Goal: Information Seeking & Learning: Learn about a topic

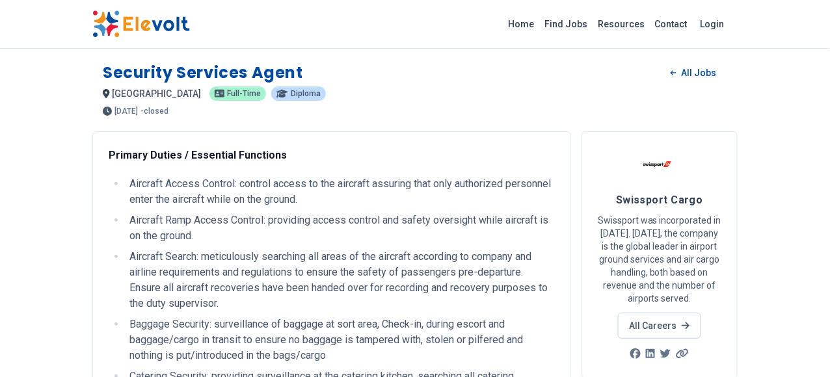
click at [103, 74] on h1 "Security Services Agent" at bounding box center [203, 72] width 200 height 21
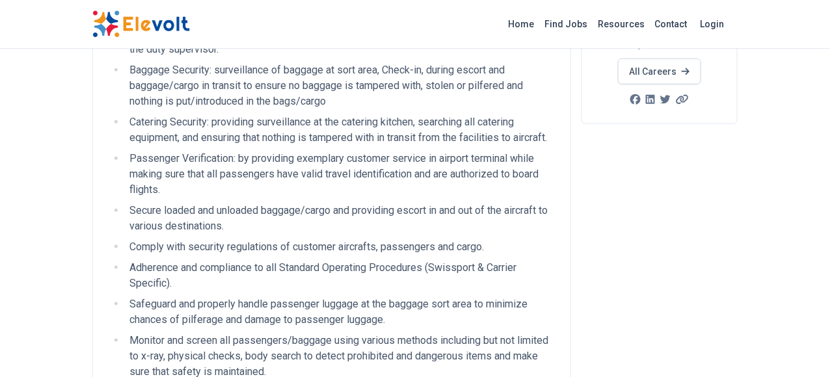
scroll to position [260, 0]
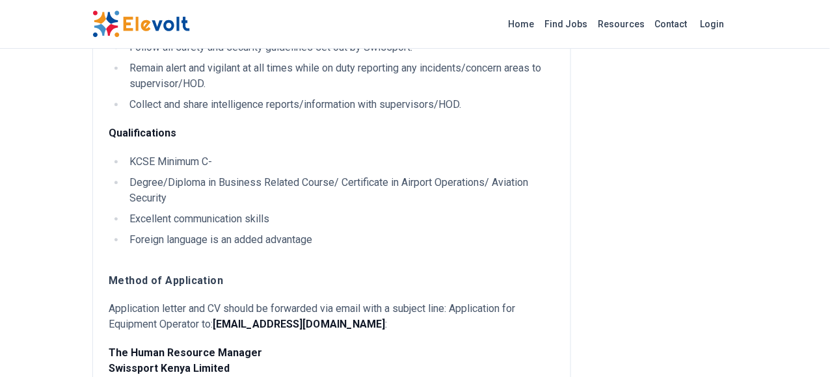
scroll to position [781, 0]
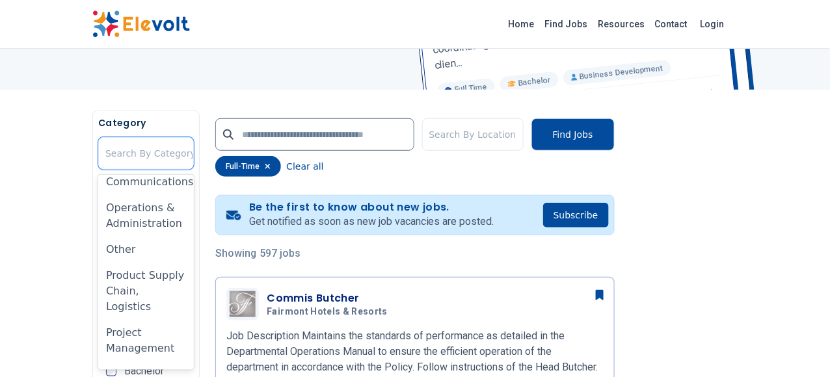
scroll to position [908, 0]
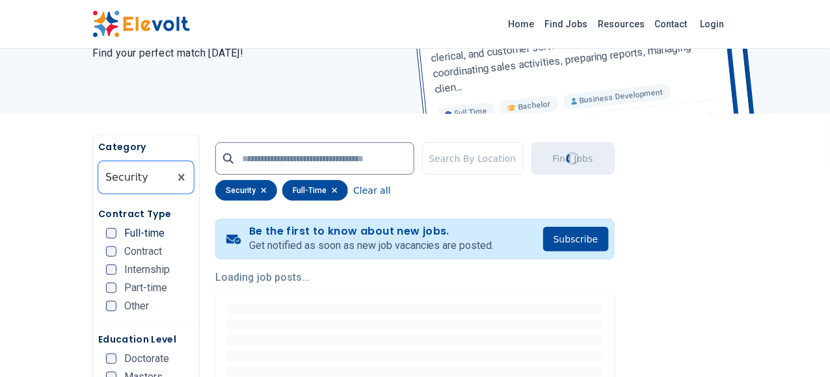
scroll to position [195, 0]
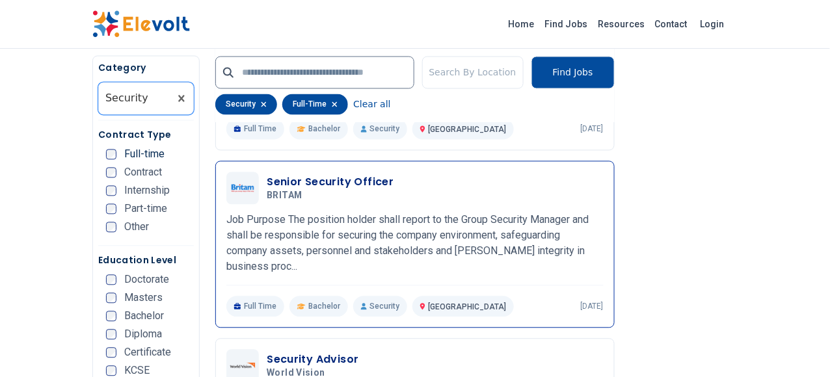
scroll to position [651, 0]
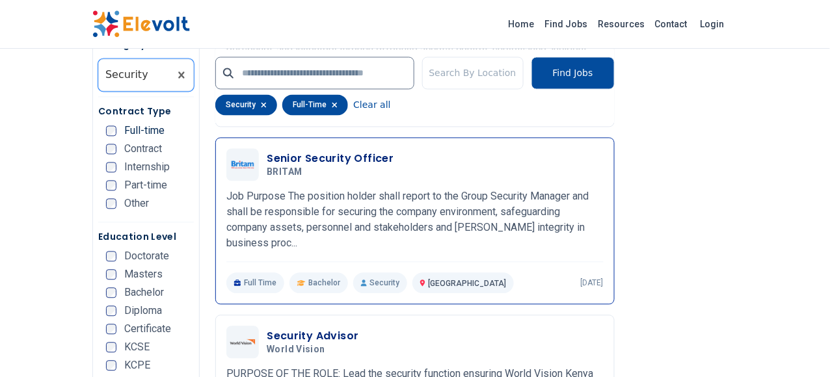
click at [299, 152] on h3 "Senior Security Officer" at bounding box center [330, 159] width 127 height 16
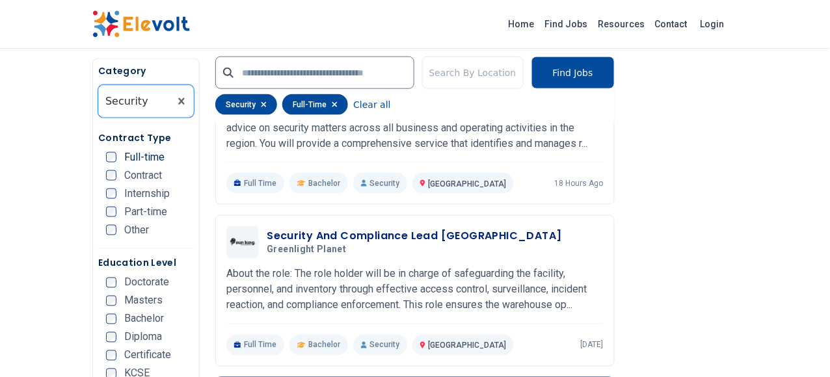
scroll to position [390, 0]
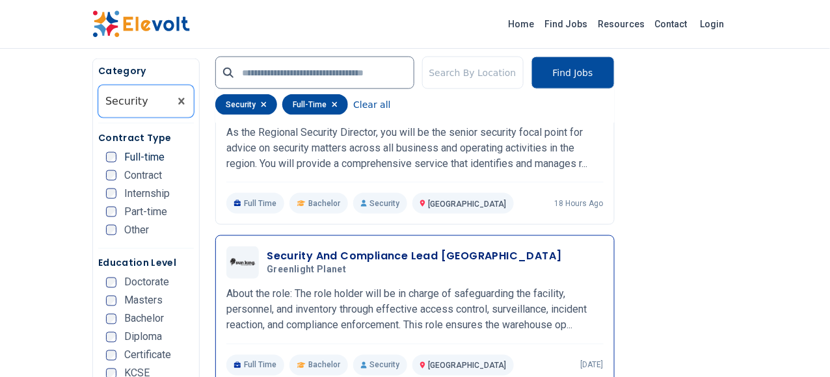
click at [344, 256] on h3 "Security And Compliance Lead [GEOGRAPHIC_DATA]" at bounding box center [414, 257] width 295 height 16
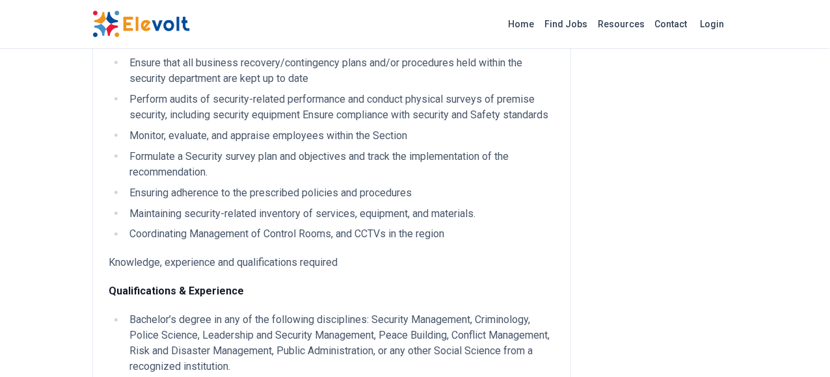
scroll to position [455, 0]
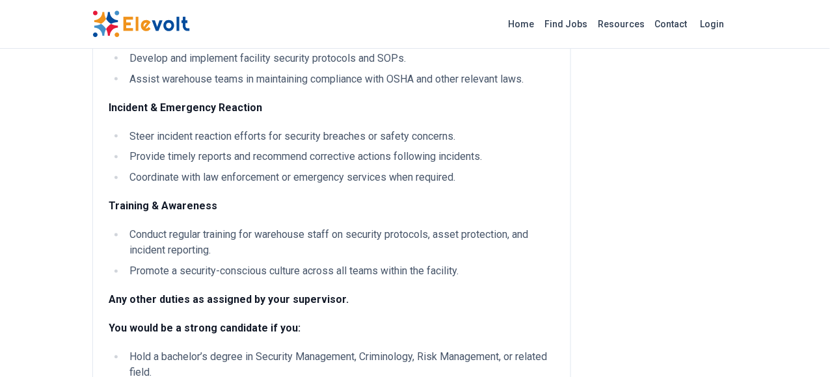
scroll to position [520, 0]
